Goal: Task Accomplishment & Management: Complete application form

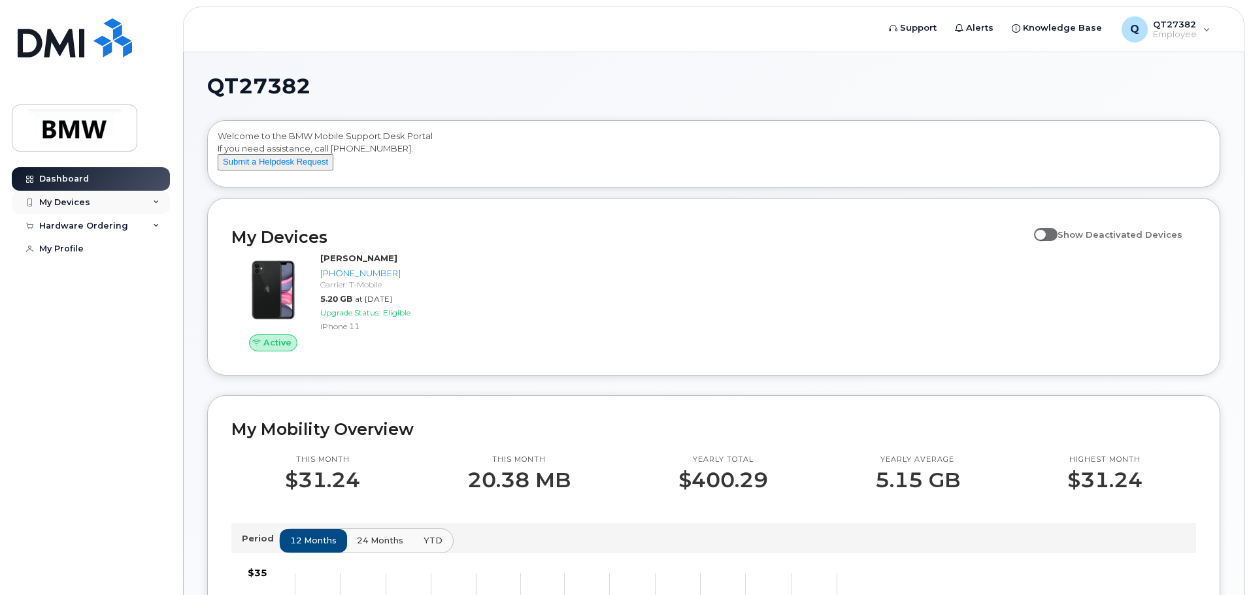
click at [82, 203] on div "My Devices" at bounding box center [64, 202] width 51 height 10
click at [152, 199] on div "My Devices" at bounding box center [91, 203] width 158 height 24
click at [152, 226] on div "Hardware Ordering" at bounding box center [91, 226] width 158 height 24
click at [99, 250] on link "My Profile" at bounding box center [91, 249] width 158 height 24
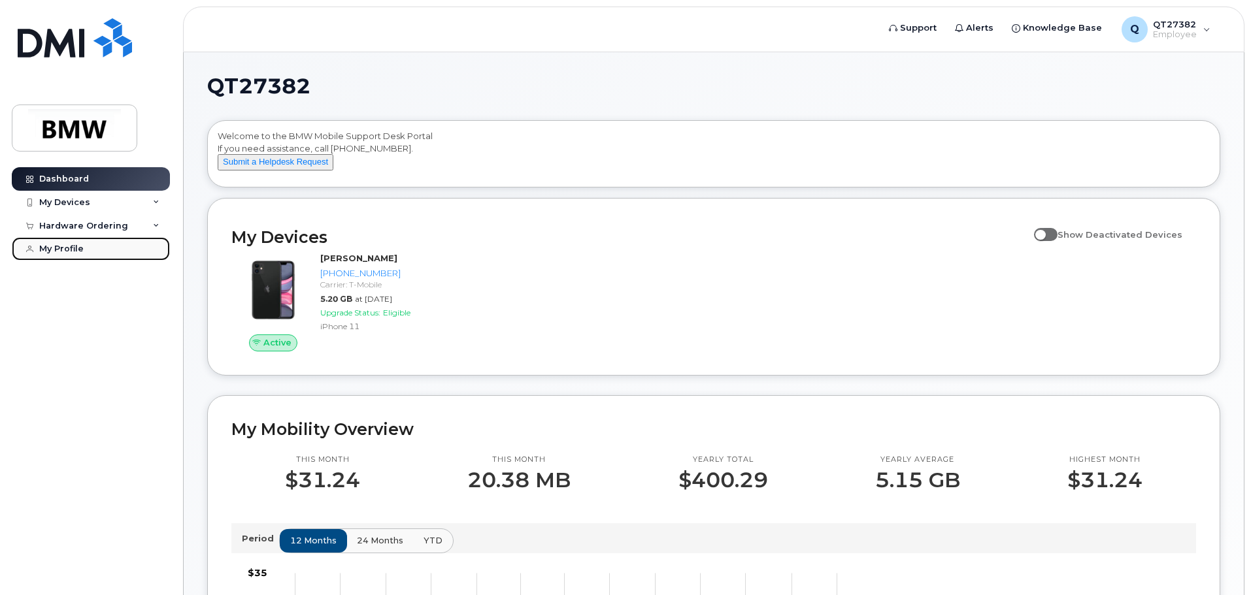
click at [63, 250] on div "My Profile" at bounding box center [61, 249] width 44 height 10
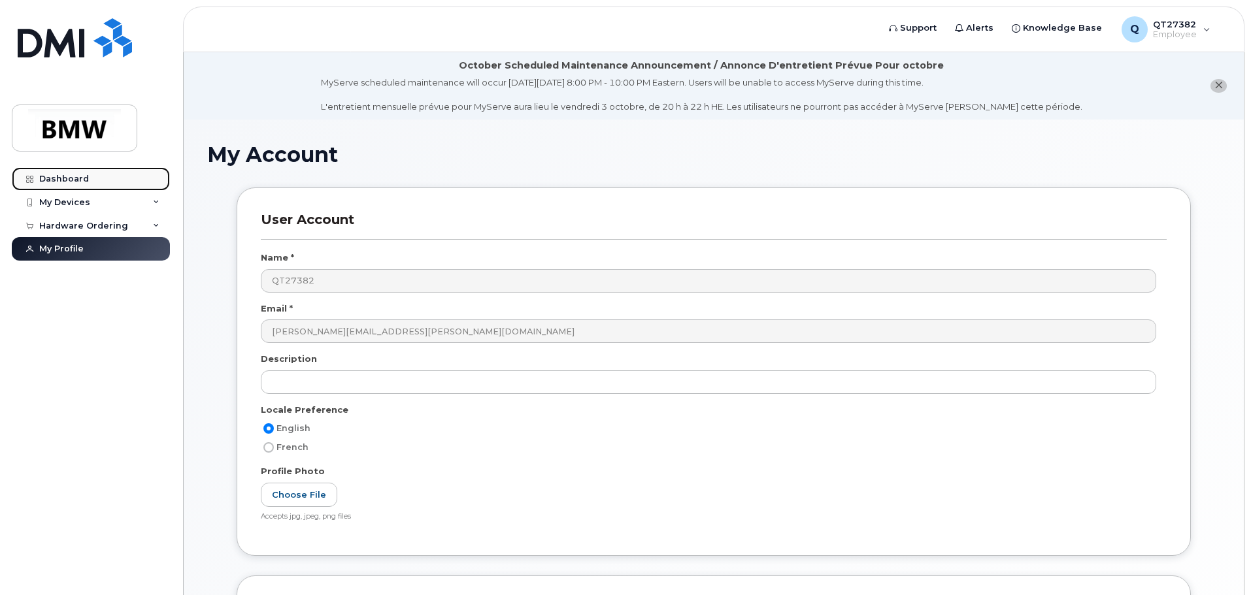
click at [71, 182] on div "Dashboard" at bounding box center [64, 179] width 50 height 10
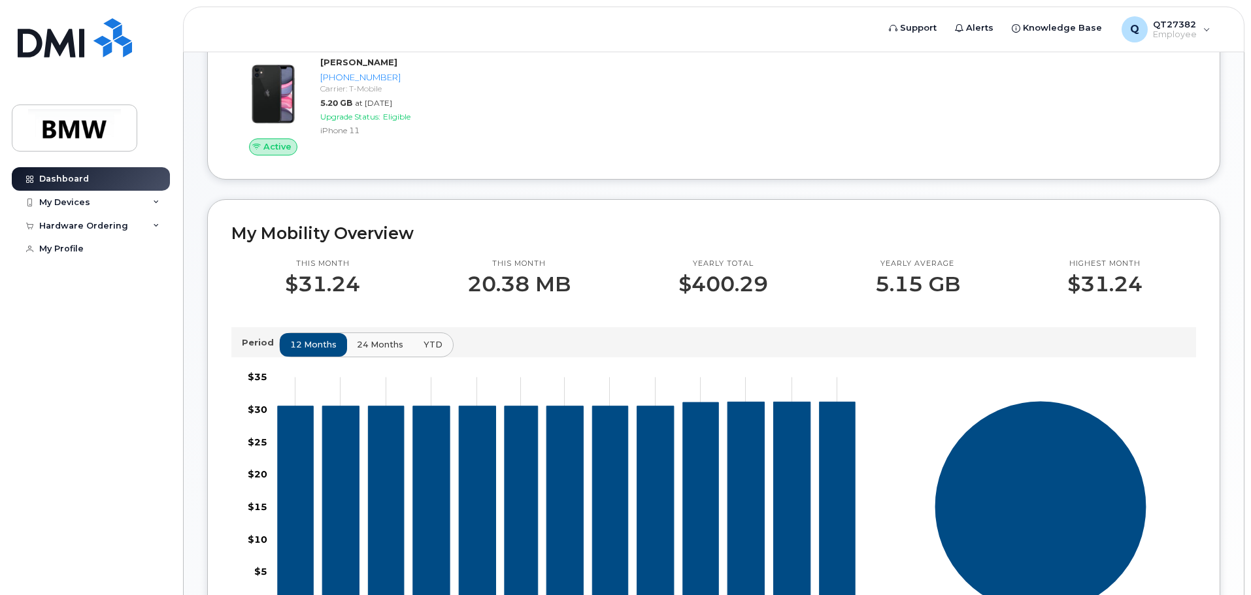
scroll to position [261, 0]
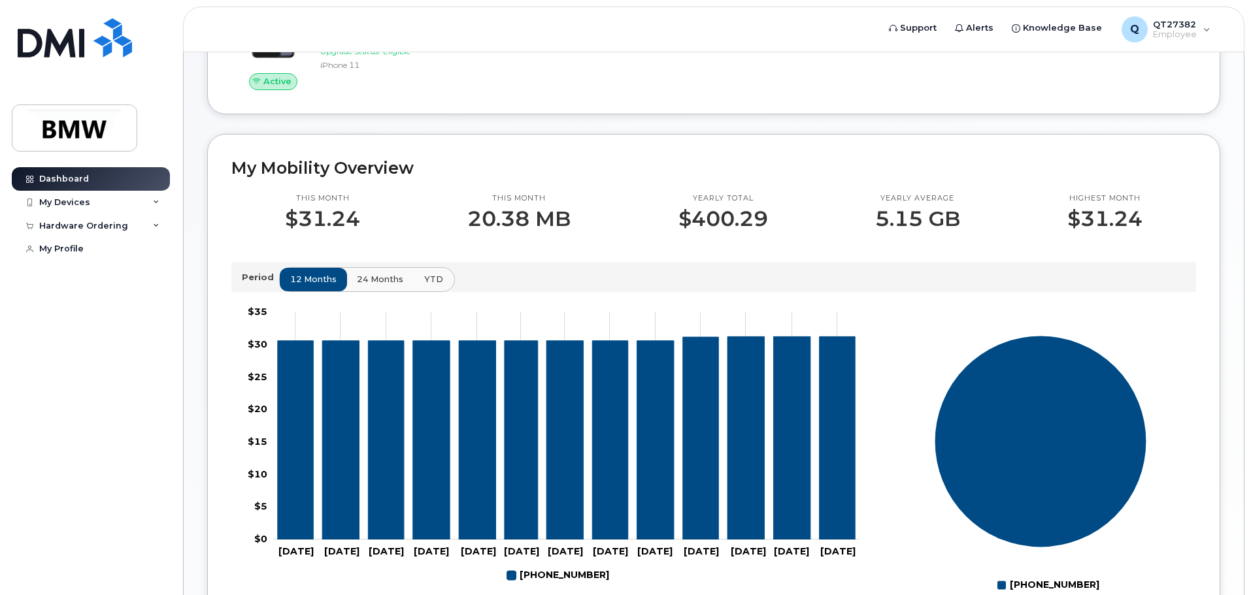
click at [427, 286] on span "YTD" at bounding box center [433, 279] width 19 height 12
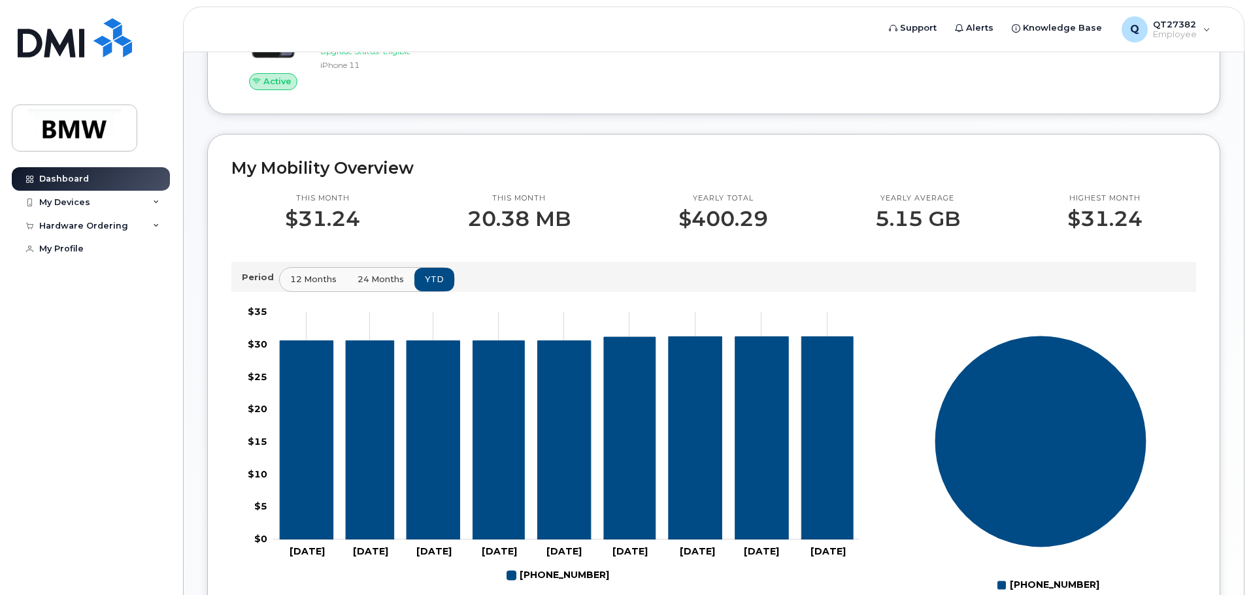
click at [359, 286] on span "24 months" at bounding box center [380, 279] width 46 height 12
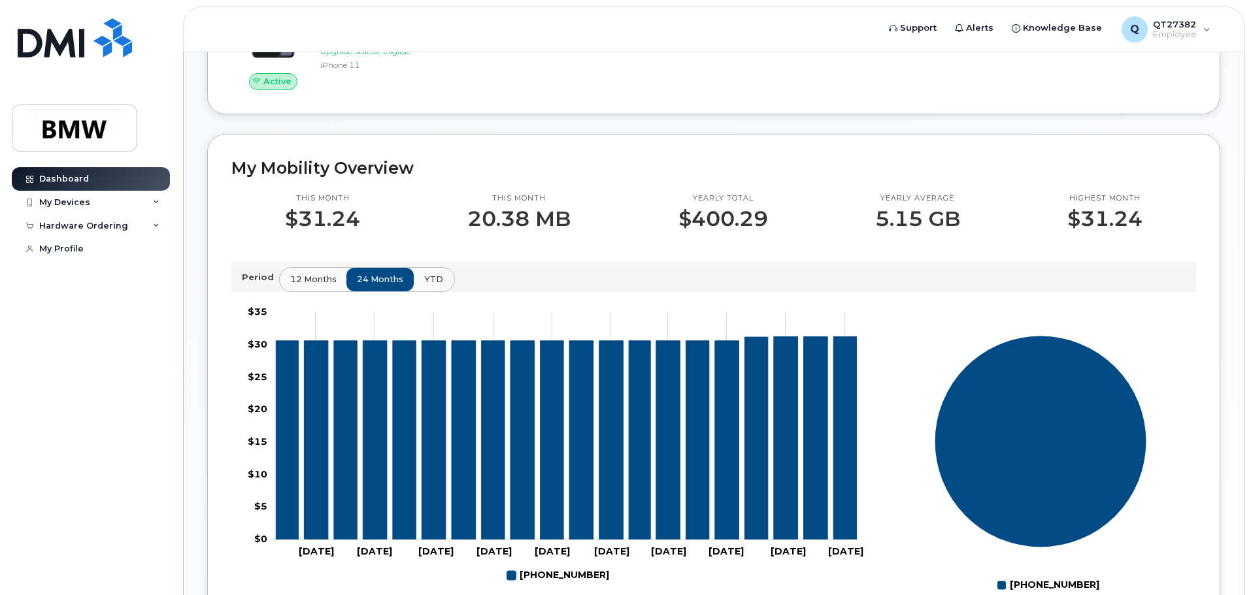
click at [426, 286] on span "YTD" at bounding box center [433, 279] width 19 height 12
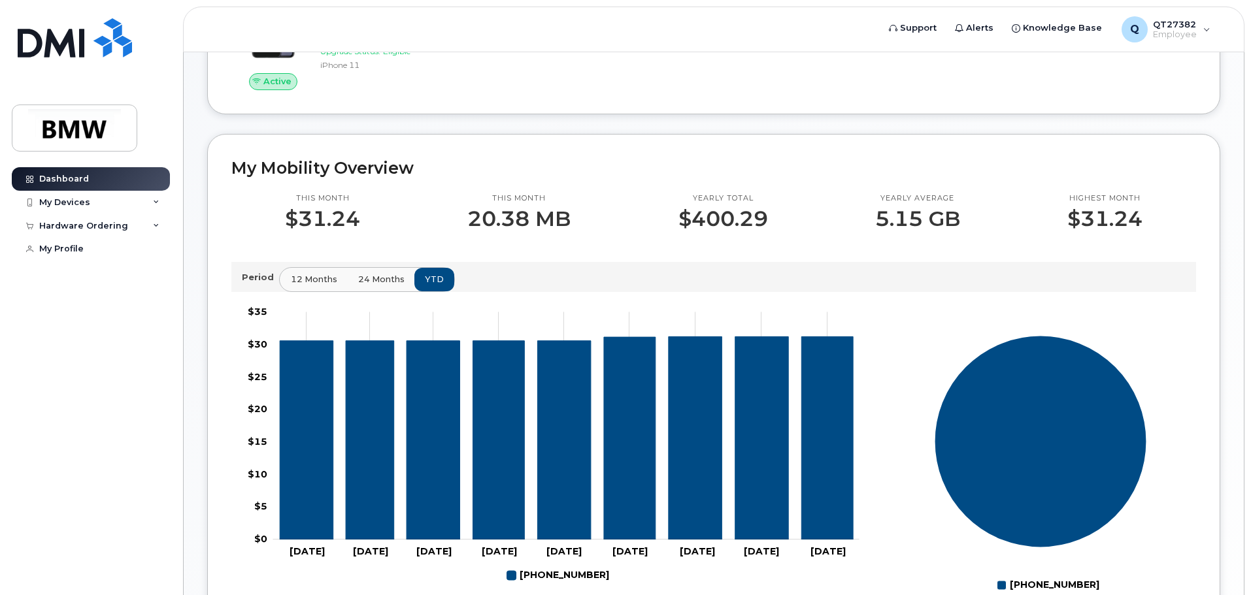
click at [312, 286] on span "12 months" at bounding box center [314, 279] width 46 height 12
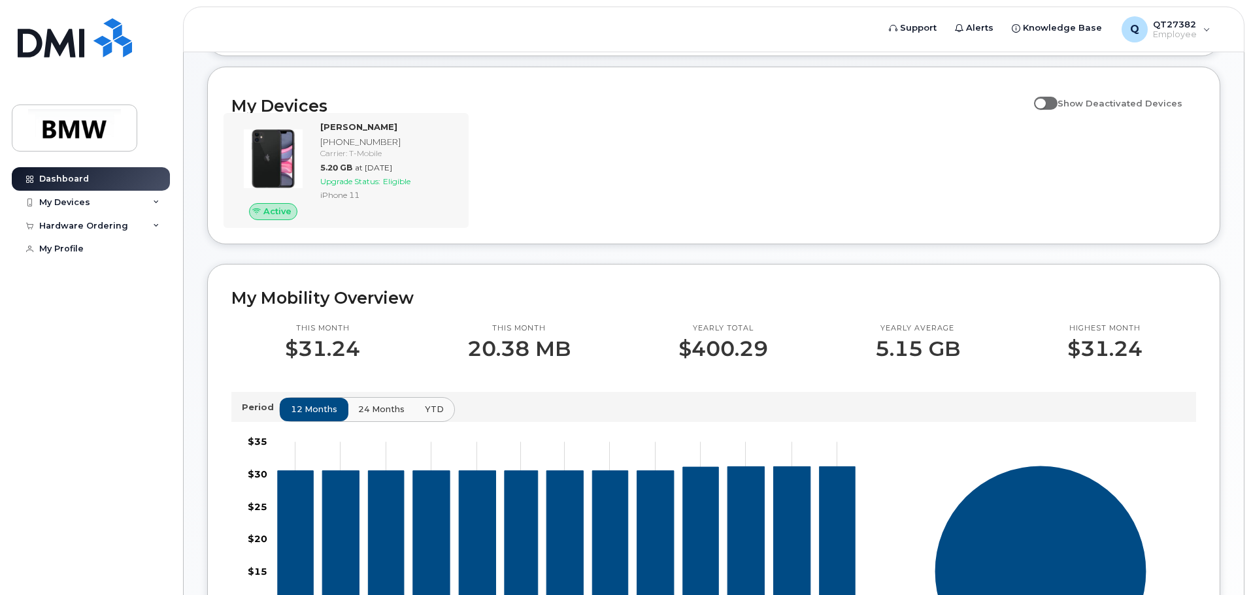
scroll to position [0, 0]
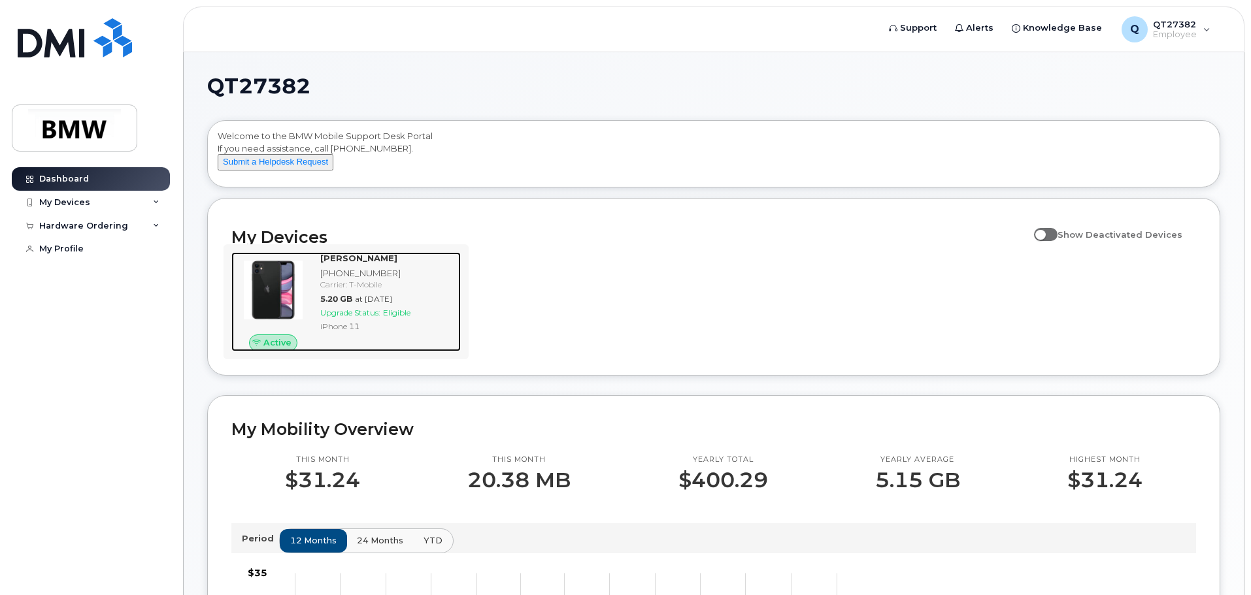
click at [362, 318] on span "Upgrade Status:" at bounding box center [350, 313] width 60 height 10
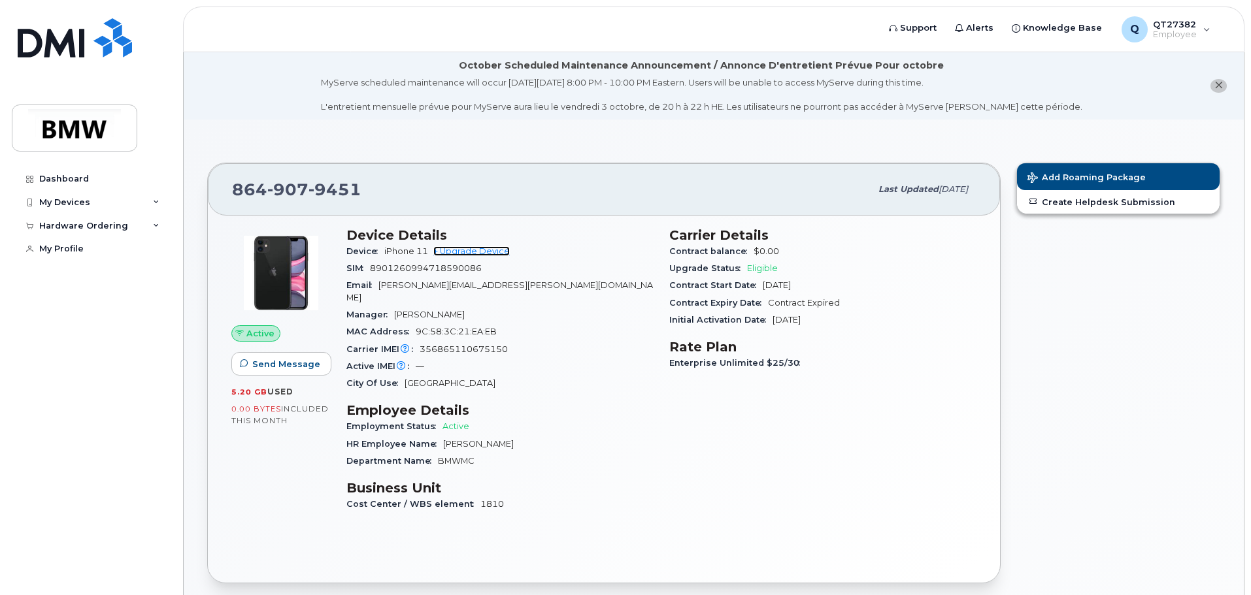
click at [486, 252] on link "+ Upgrade Device" at bounding box center [471, 251] width 76 height 10
